Goal: Information Seeking & Learning: Learn about a topic

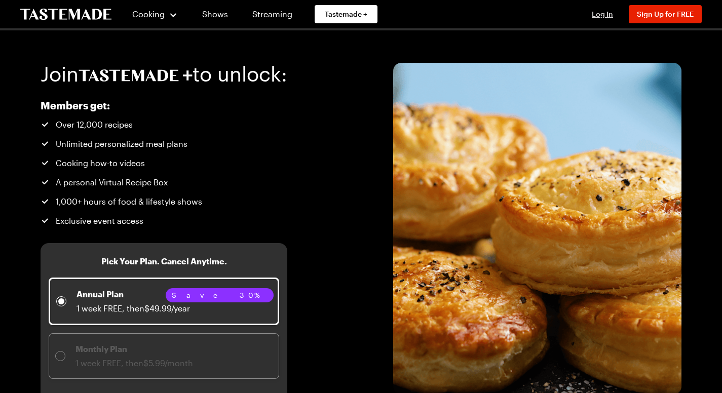
click at [606, 13] on span "Log In" at bounding box center [602, 14] width 21 height 9
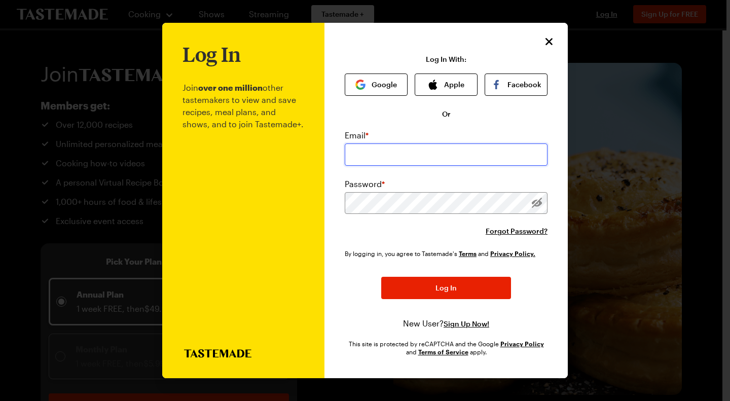
click at [386, 156] on input "email" at bounding box center [446, 154] width 203 height 22
type input "[EMAIL_ADDRESS][DOMAIN_NAME]"
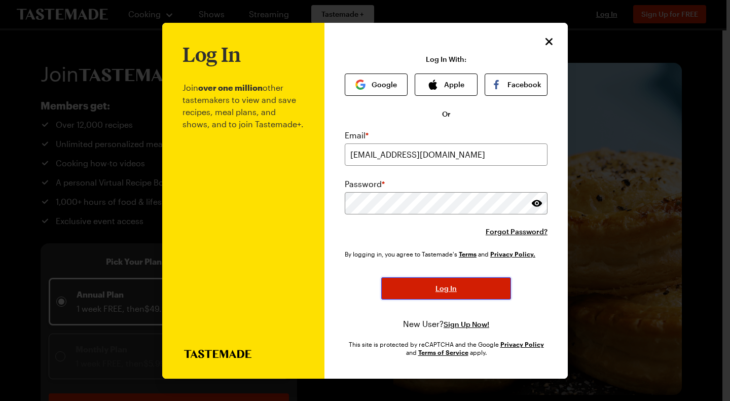
click at [437, 289] on span "Log In" at bounding box center [445, 288] width 21 height 10
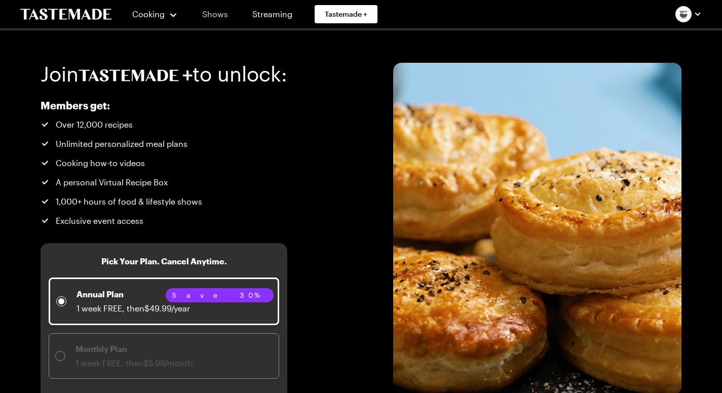
click at [211, 14] on link "Shows" at bounding box center [215, 14] width 46 height 28
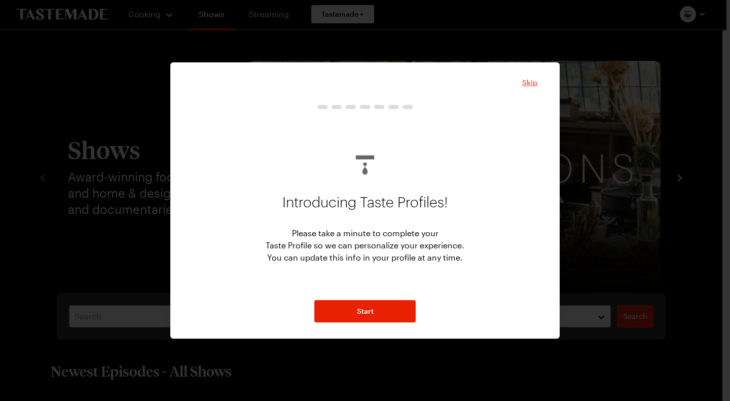
click at [531, 79] on span "Skip" at bounding box center [529, 83] width 15 height 10
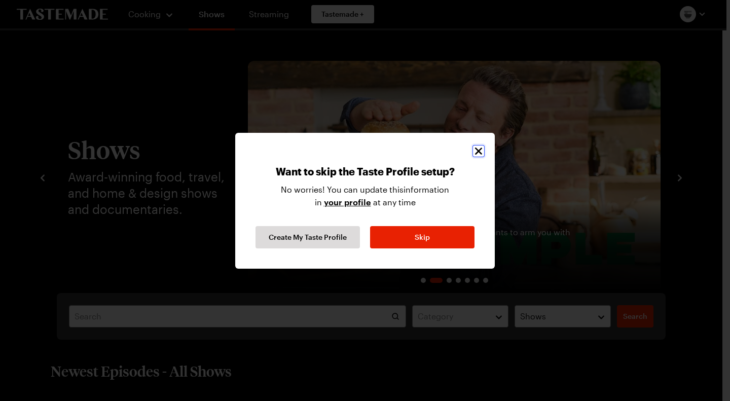
click at [477, 149] on icon "Close" at bounding box center [478, 150] width 7 height 7
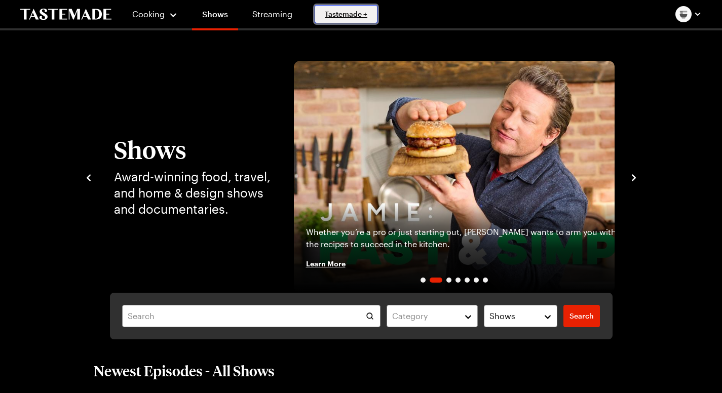
click at [337, 13] on span "Tastemade +" at bounding box center [346, 14] width 43 height 10
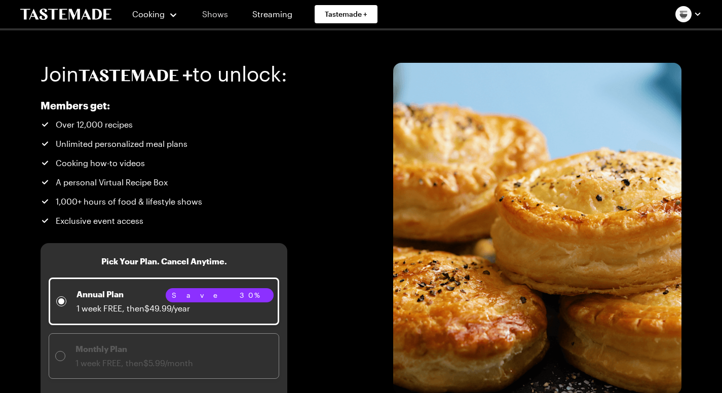
click at [214, 15] on link "Shows" at bounding box center [215, 14] width 46 height 28
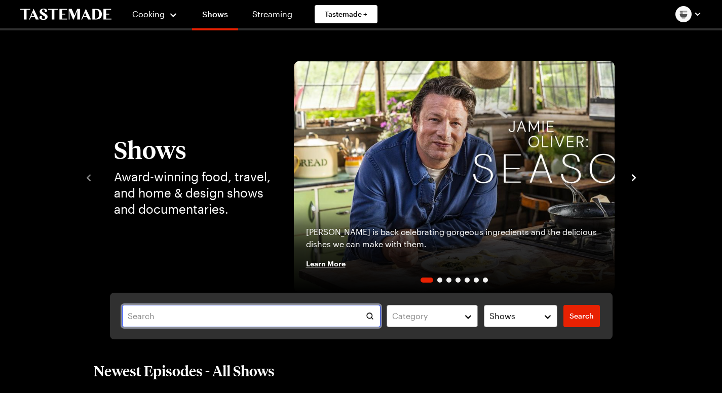
click at [122, 316] on input "text" at bounding box center [251, 316] width 259 height 22
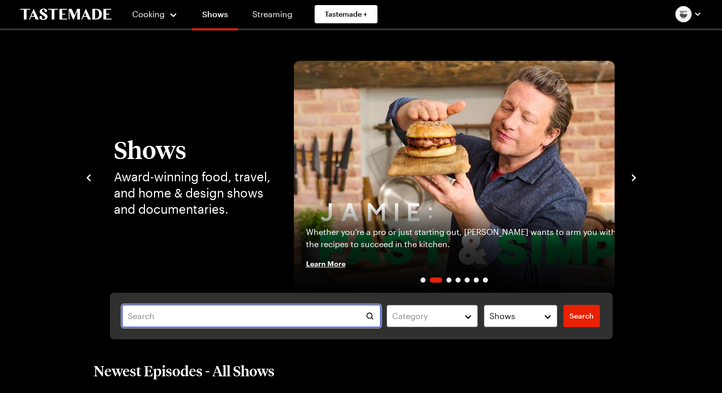
type input "e"
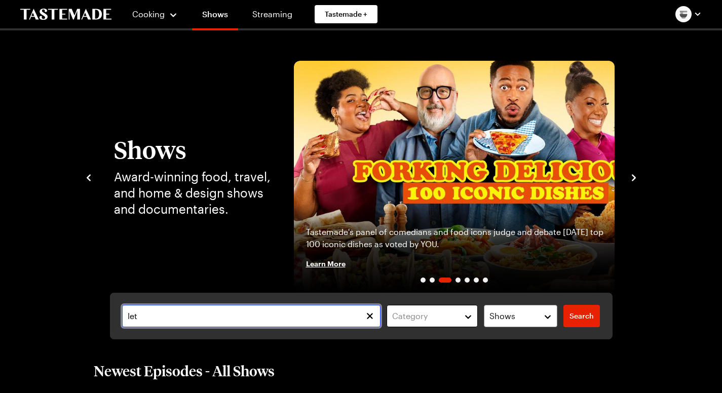
type input "let"
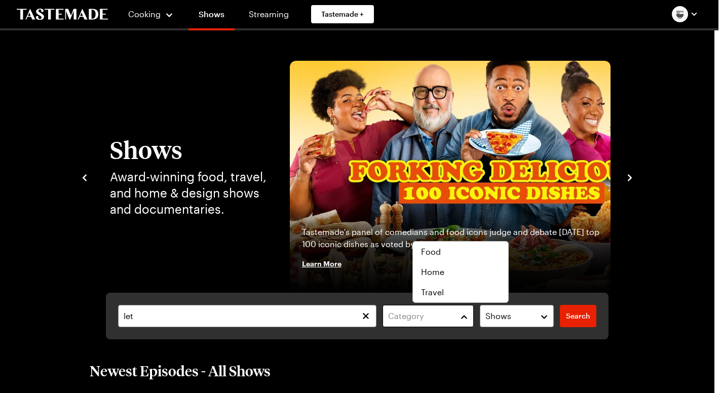
click at [474, 315] on button "Category" at bounding box center [428, 316] width 91 height 22
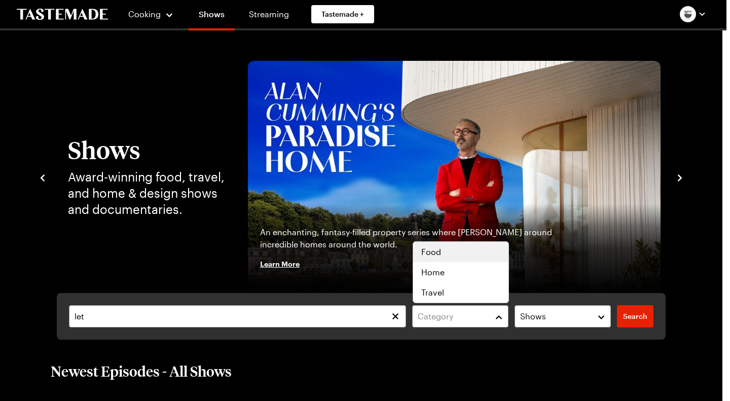
click at [438, 249] on span "Food" at bounding box center [431, 252] width 20 height 12
click at [633, 317] on div "let Category ( 1 ) Clear Shows Search Search" at bounding box center [361, 316] width 609 height 47
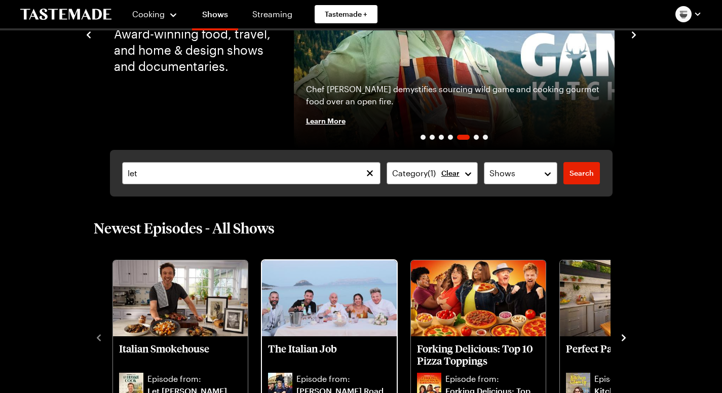
scroll to position [203, 0]
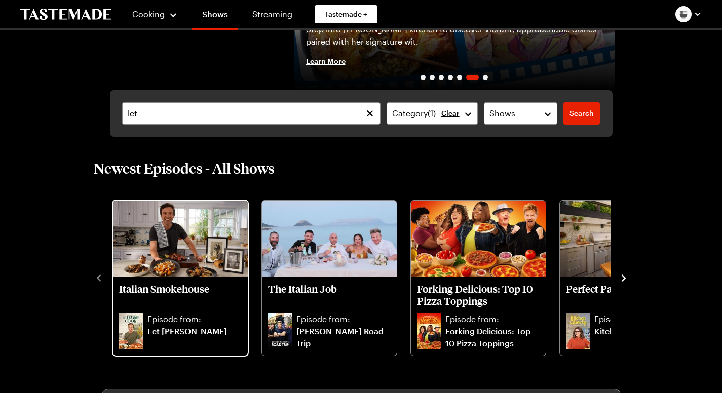
click at [129, 286] on p "Italian Smokehouse" at bounding box center [180, 295] width 123 height 24
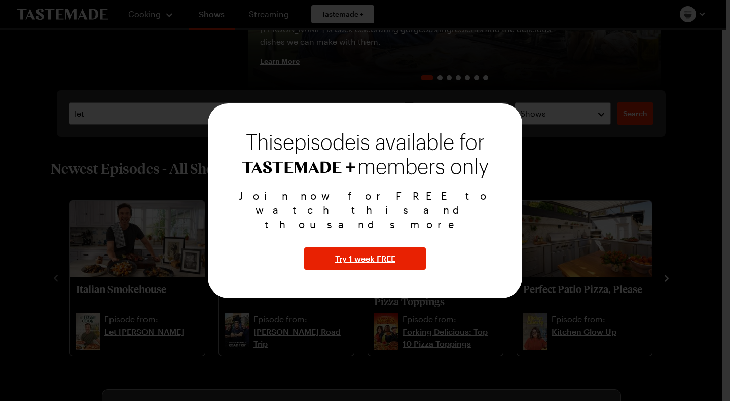
click at [169, 81] on div at bounding box center [365, 200] width 730 height 401
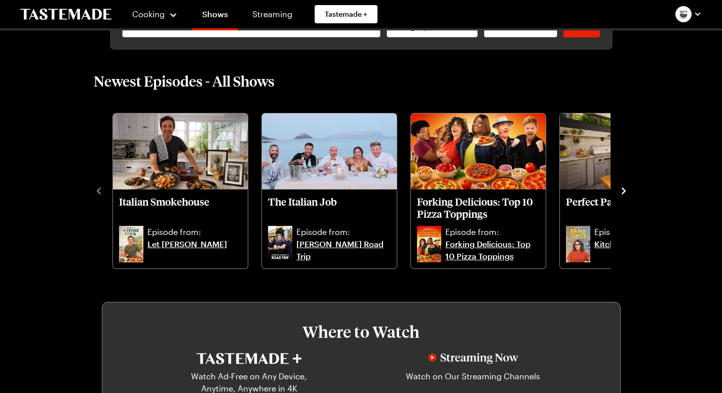
scroll to position [304, 0]
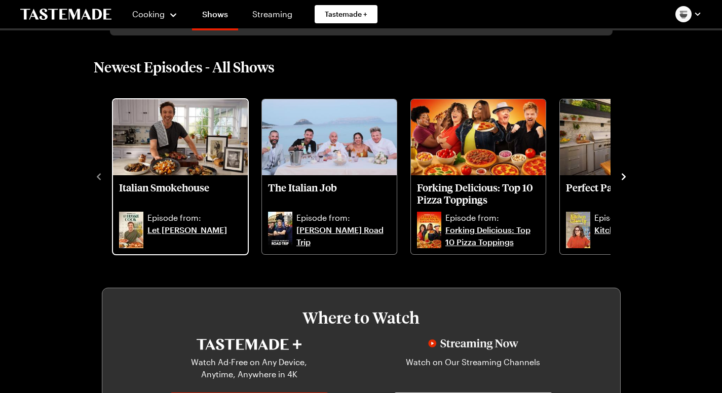
click at [148, 229] on link "Let [PERSON_NAME]" at bounding box center [195, 236] width 94 height 24
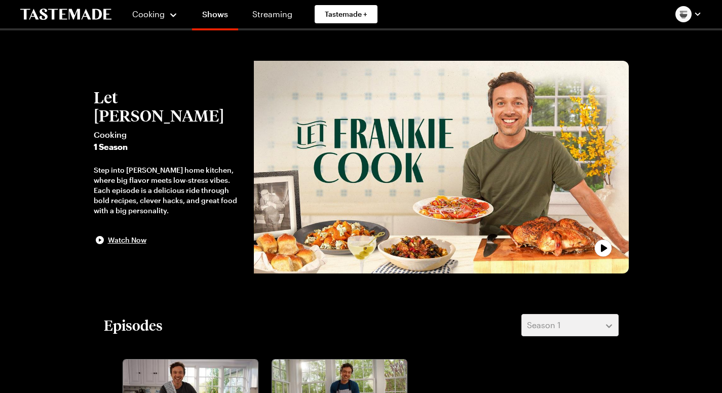
scroll to position [203, 0]
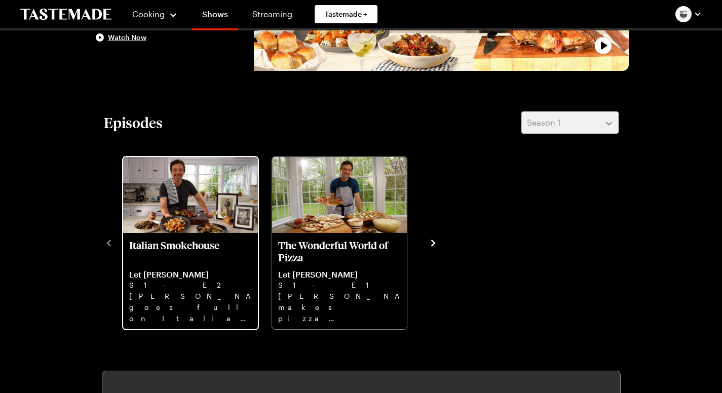
click at [129, 323] on p "[PERSON_NAME] goes full on Italian steakhouse with Treviso salad, ice cold mart…" at bounding box center [190, 307] width 123 height 32
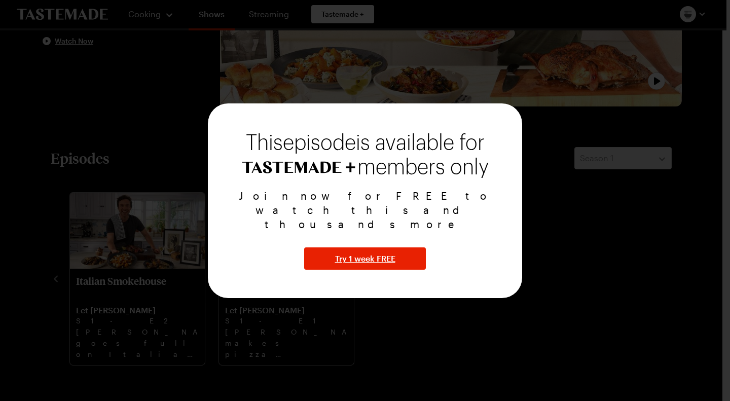
click at [182, 292] on div at bounding box center [365, 200] width 730 height 401
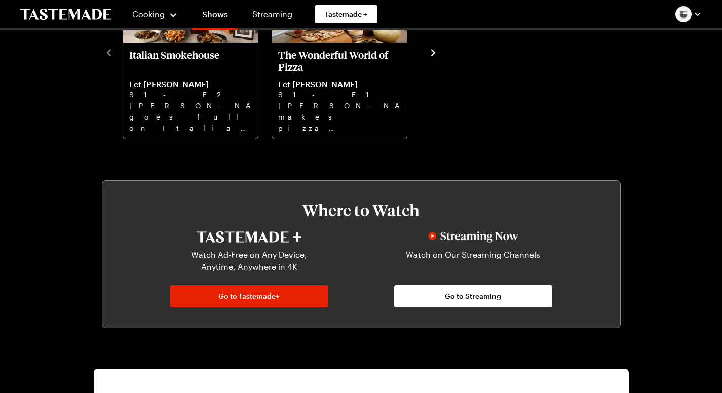
scroll to position [406, 0]
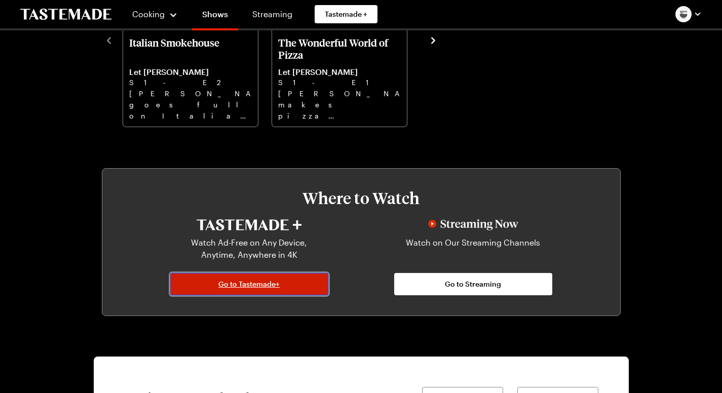
click at [231, 289] on span "Go to Tastemade+" at bounding box center [248, 284] width 61 height 10
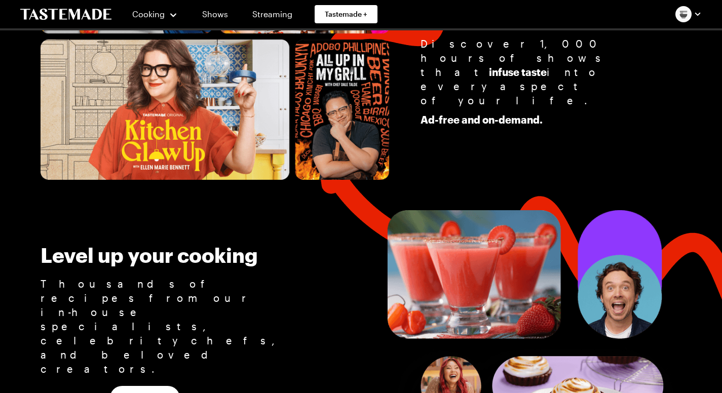
scroll to position [507, 0]
